Goal: Communication & Community: Share content

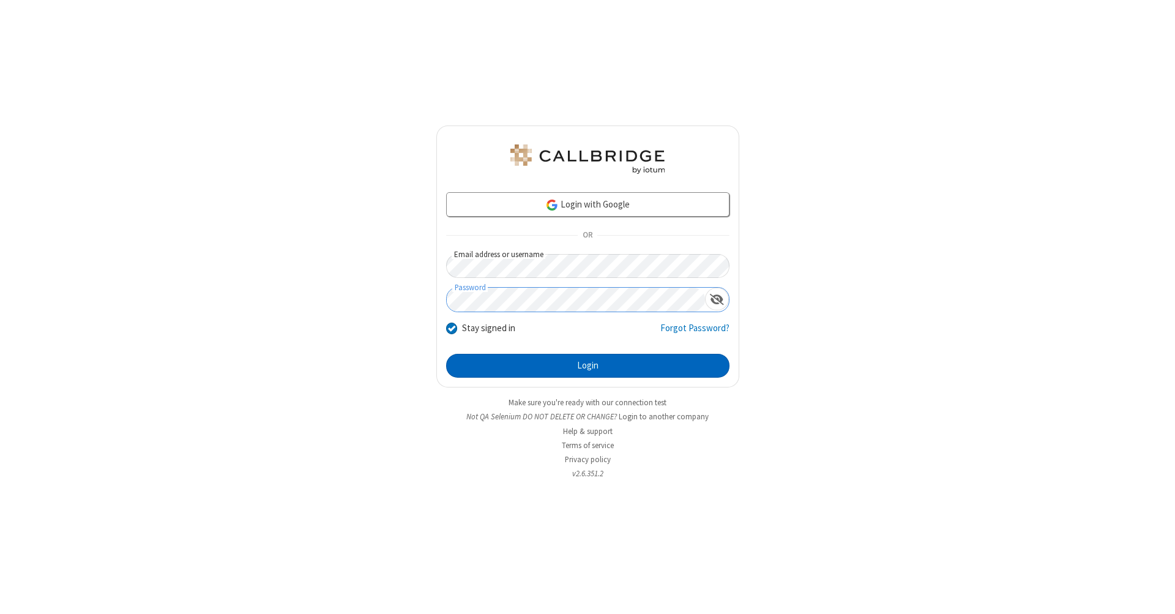
click at [587, 366] on button "Login" at bounding box center [587, 366] width 283 height 24
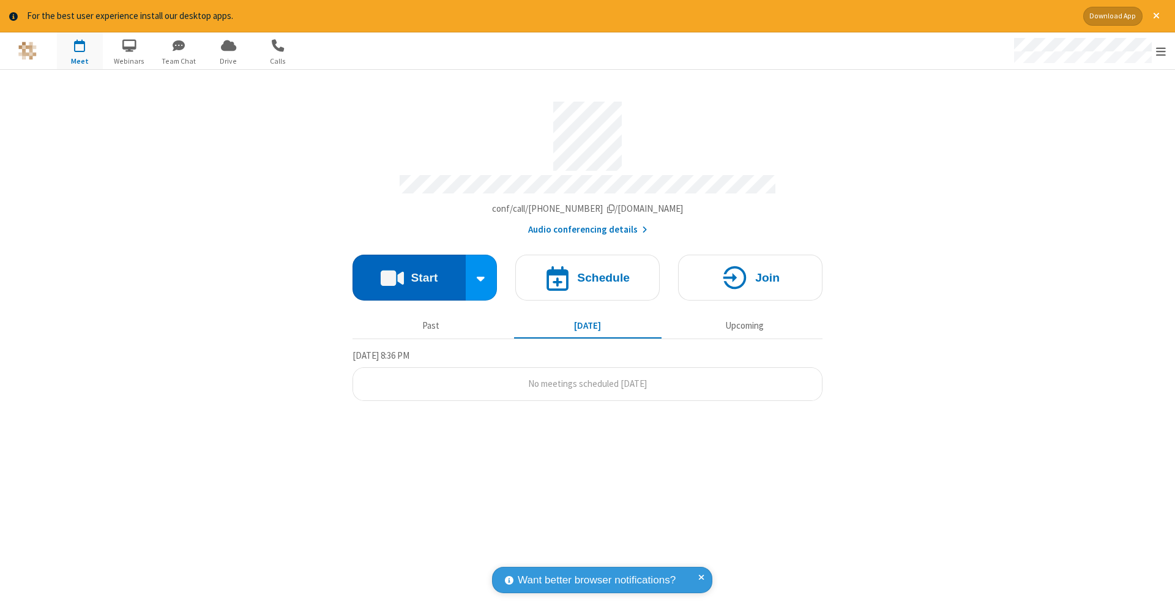
click at [409, 271] on button "Start" at bounding box center [408, 277] width 113 height 46
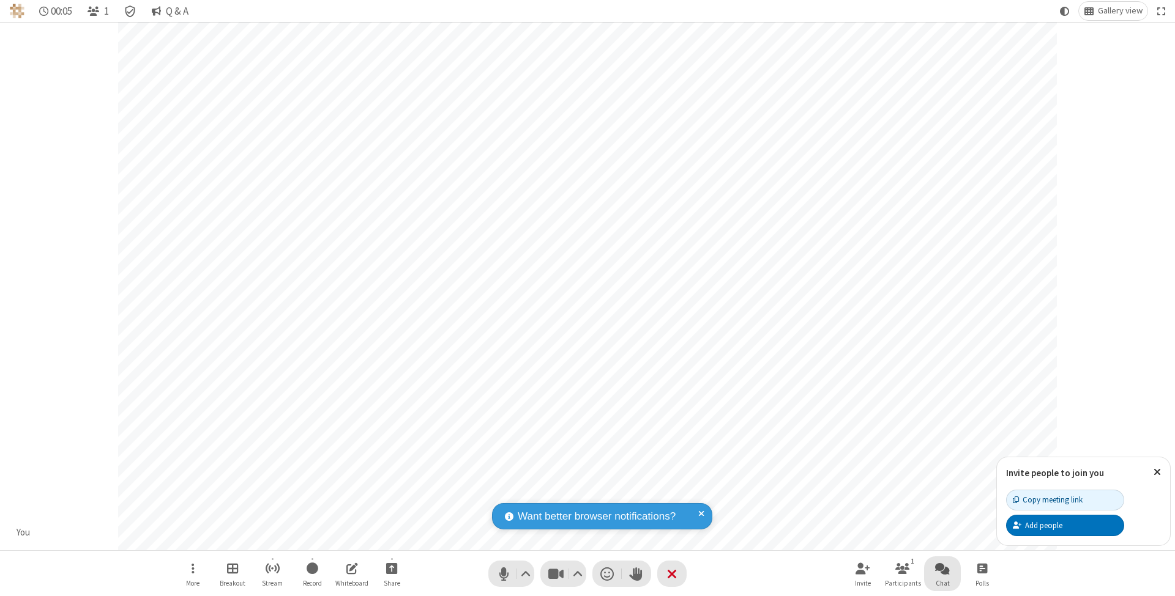
click at [941, 568] on span "Open chat" at bounding box center [942, 568] width 15 height 15
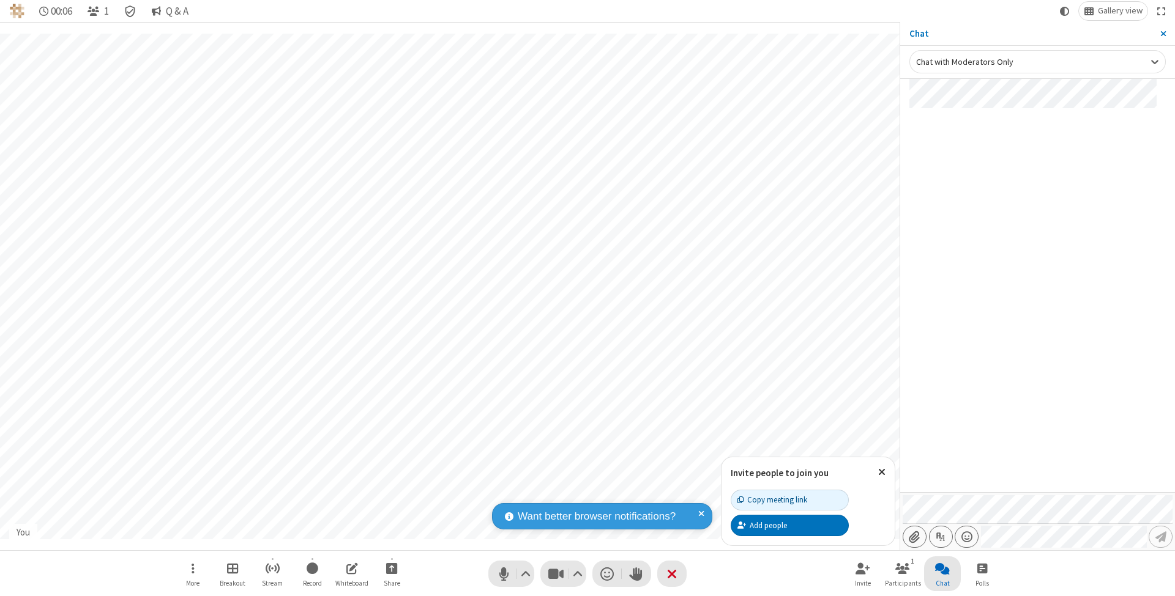
type input "C:\fakepath\doc_test.docx"
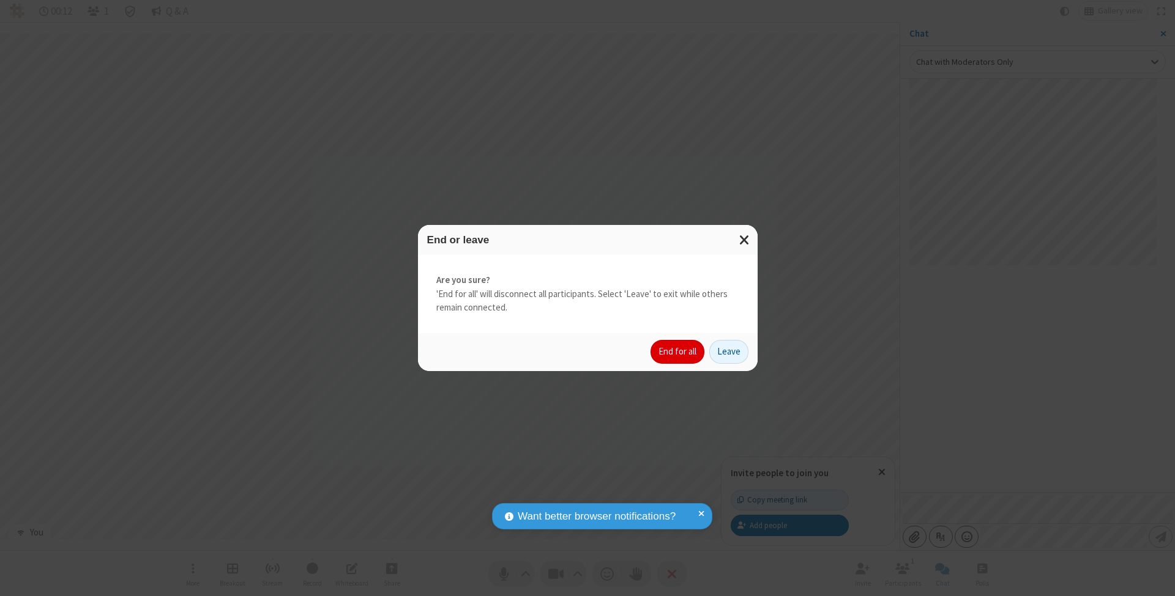
click at [678, 351] on button "End for all" at bounding box center [677, 352] width 54 height 24
